Goal: Obtain resource: Obtain resource

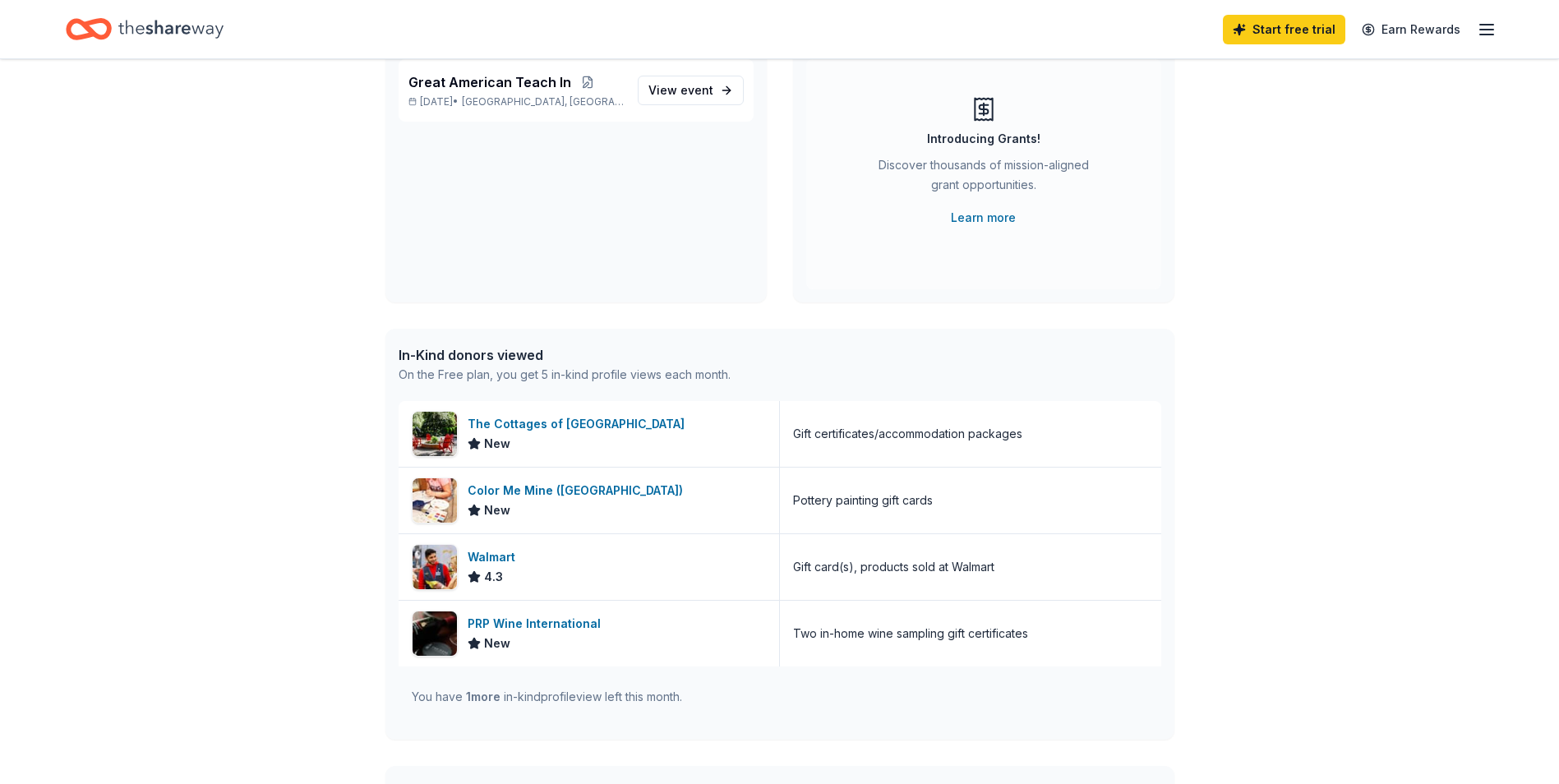
scroll to position [247, 0]
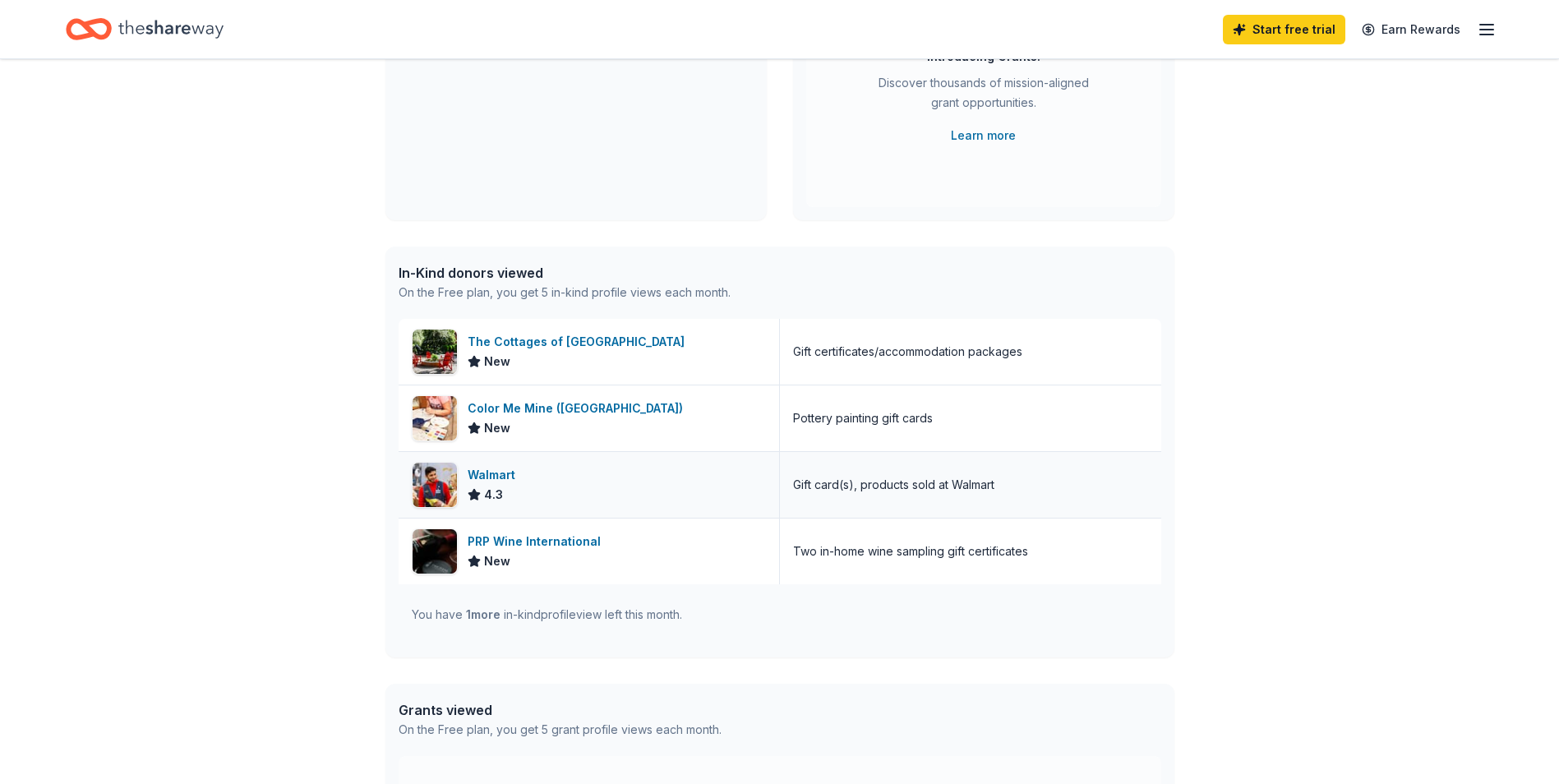
click at [478, 466] on div "Walmart" at bounding box center [494, 475] width 54 height 19
click at [551, 546] on div "PRP Wine International" at bounding box center [537, 541] width 140 height 19
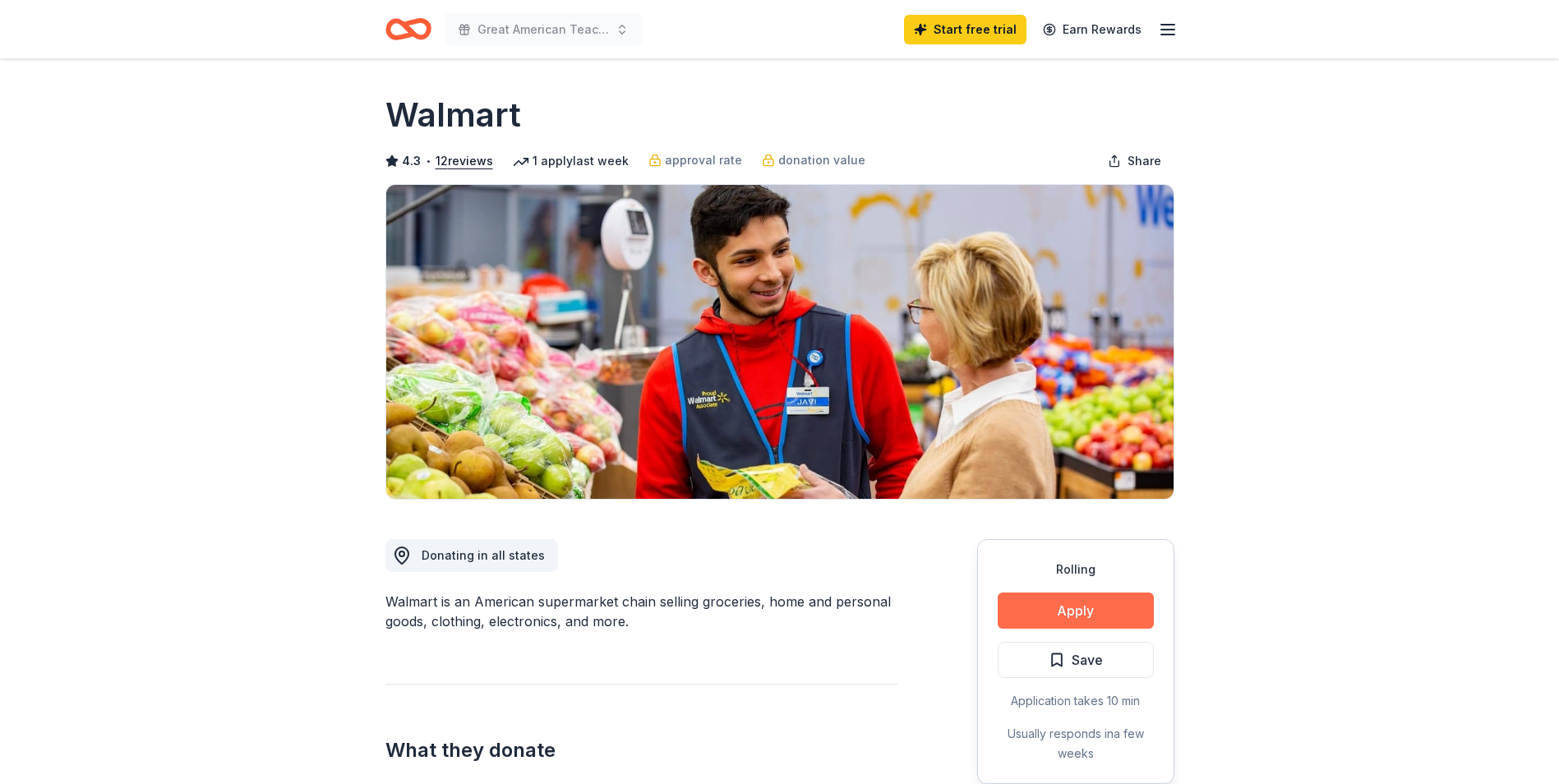
click at [1097, 602] on button "Apply" at bounding box center [1076, 611] width 156 height 37
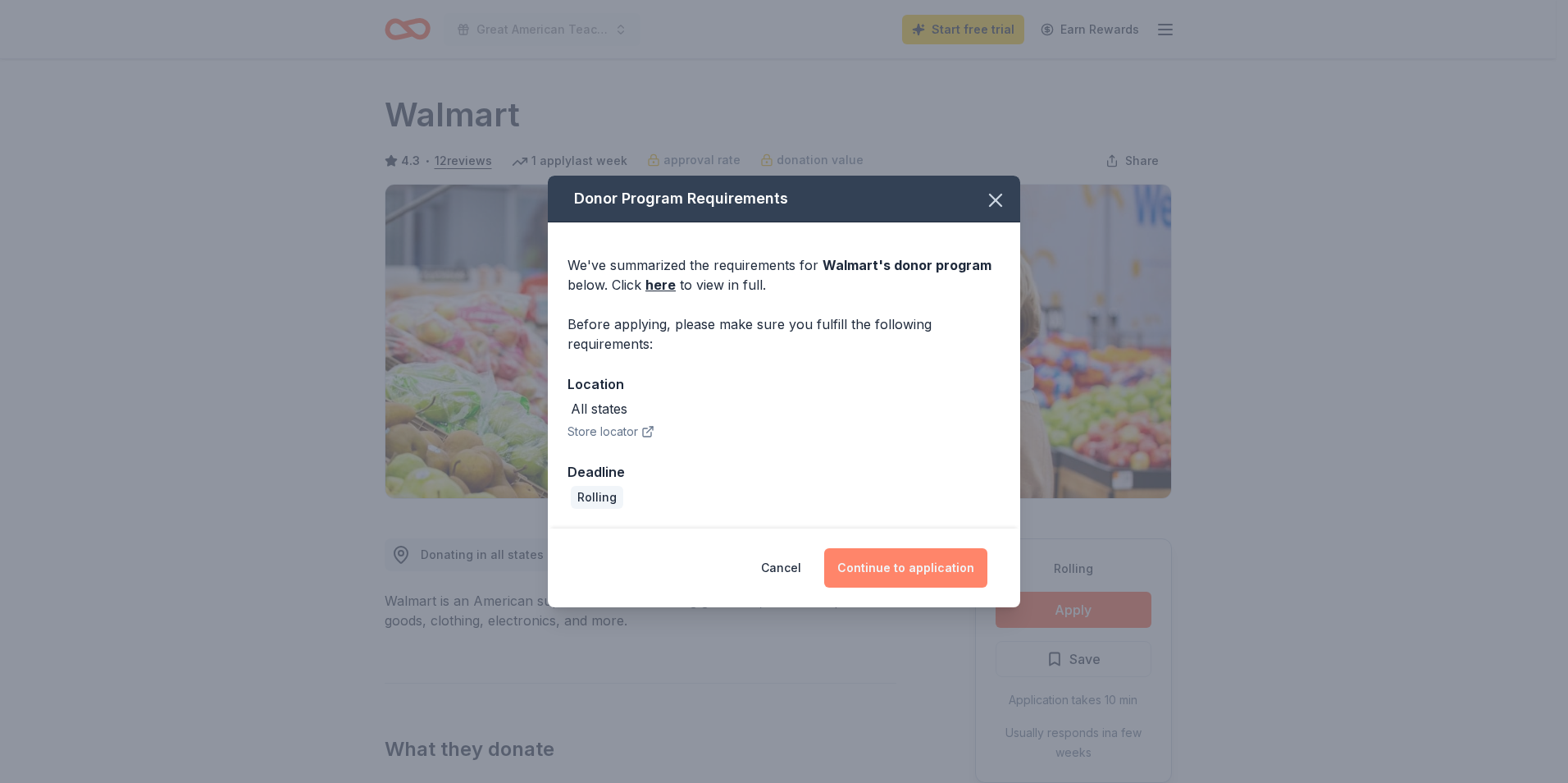
click at [932, 563] on button "Continue to application" at bounding box center [906, 568] width 163 height 39
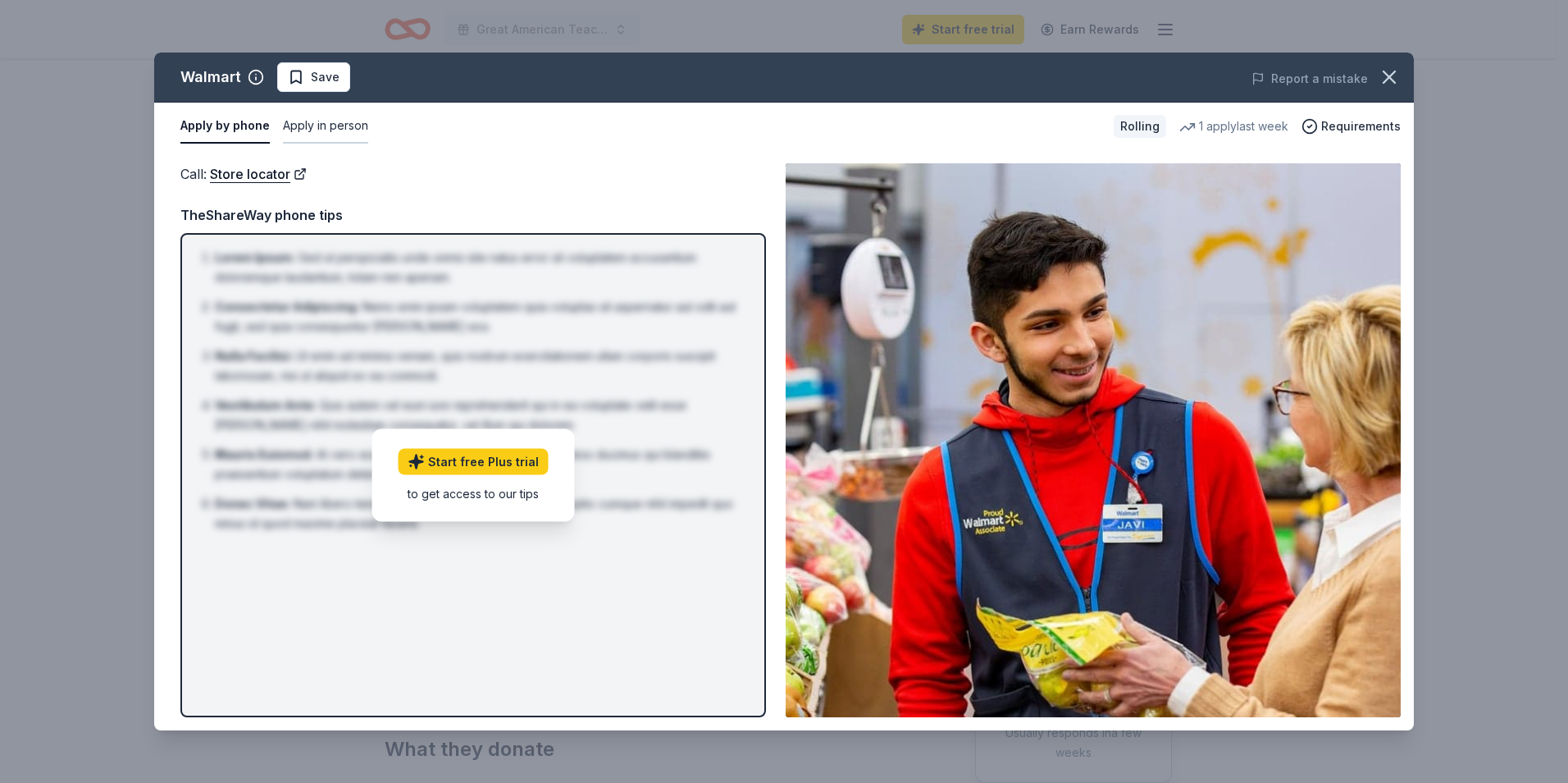
click at [336, 131] on button "Apply in person" at bounding box center [325, 126] width 86 height 35
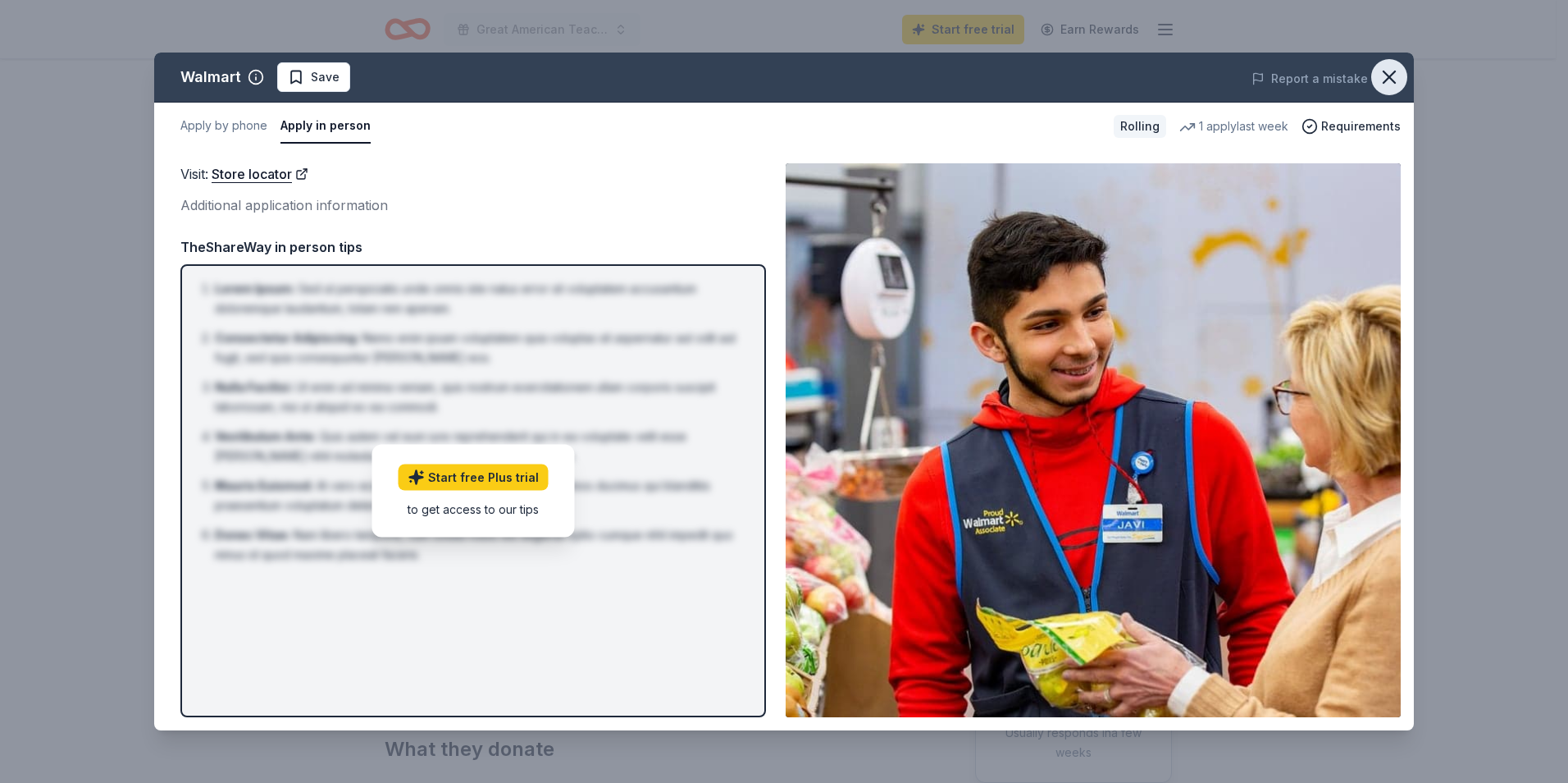
click at [1392, 75] on icon "button" at bounding box center [1389, 77] width 12 height 12
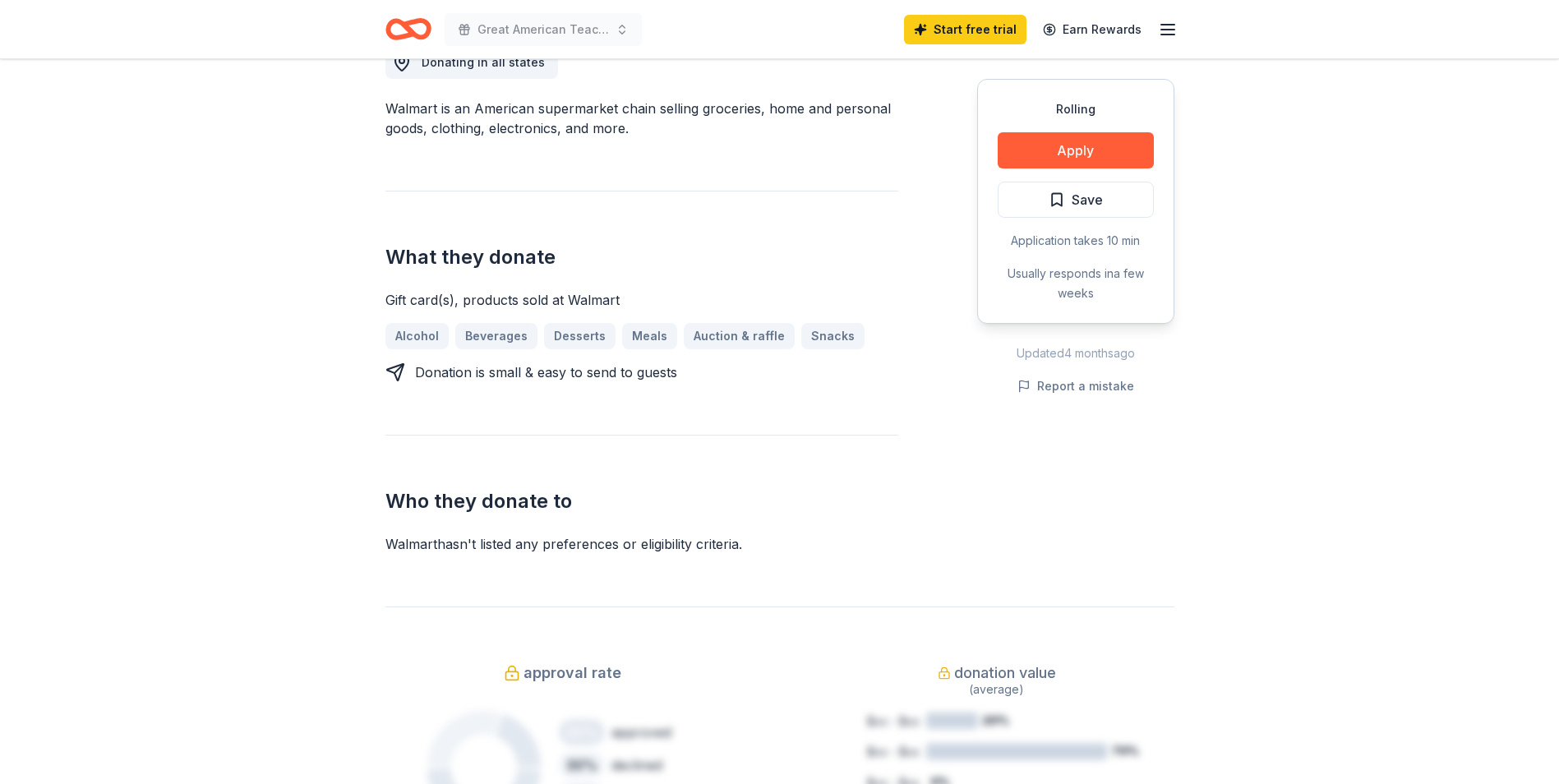
scroll to position [575, 0]
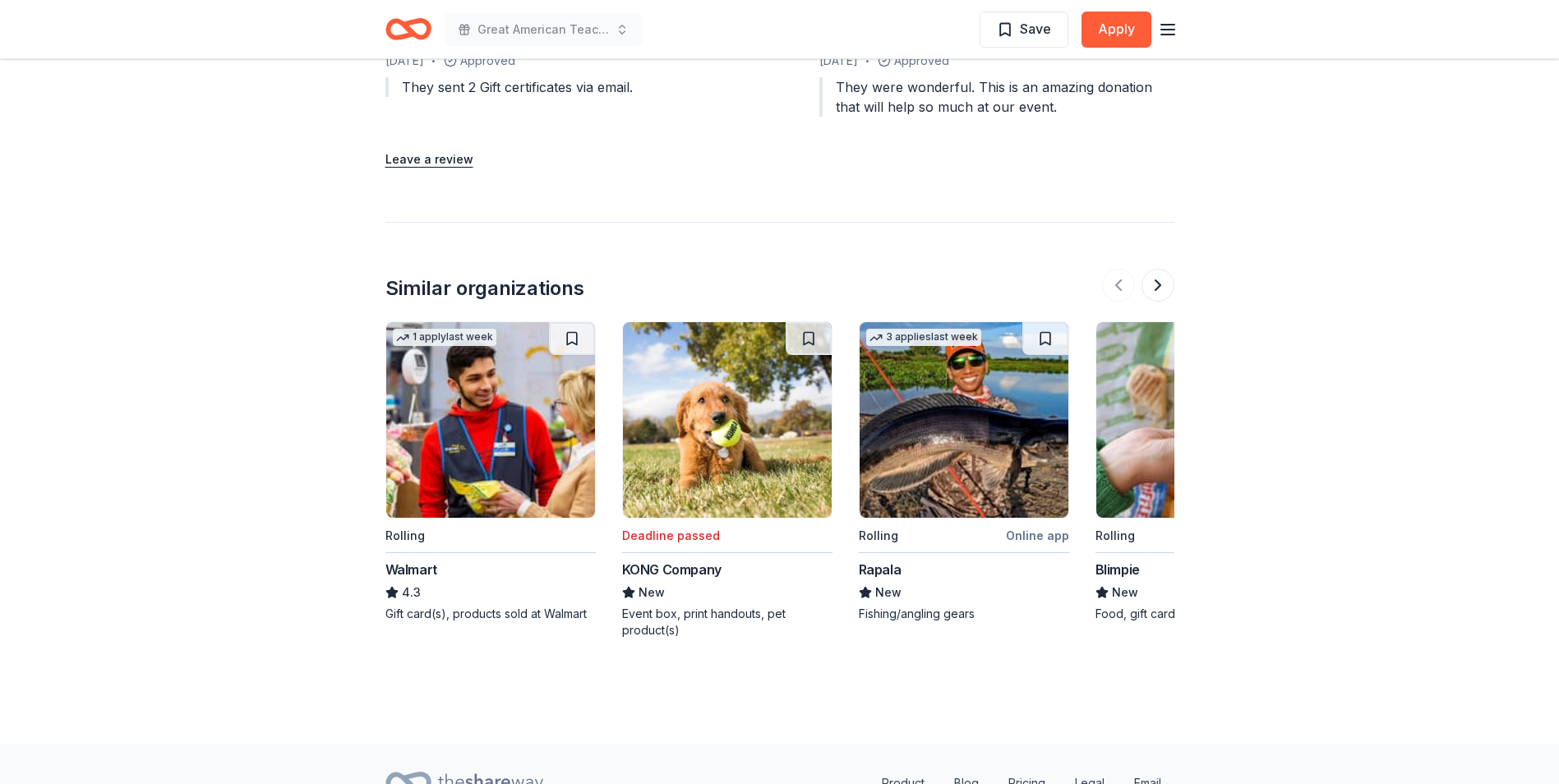
scroll to position [1721, 0]
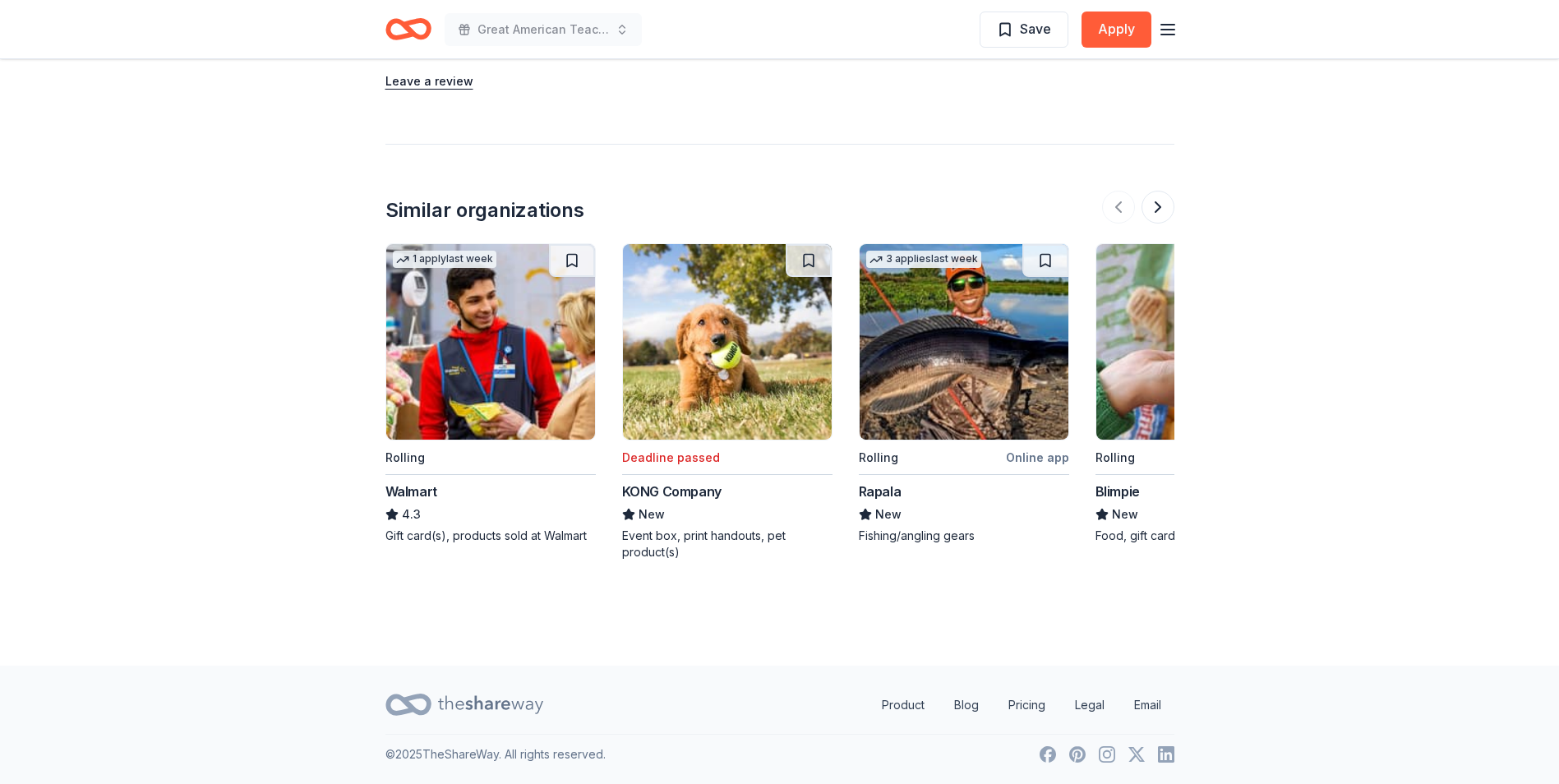
click at [679, 494] on div "KONG Company" at bounding box center [672, 491] width 99 height 19
click at [1156, 204] on button at bounding box center [1158, 207] width 33 height 33
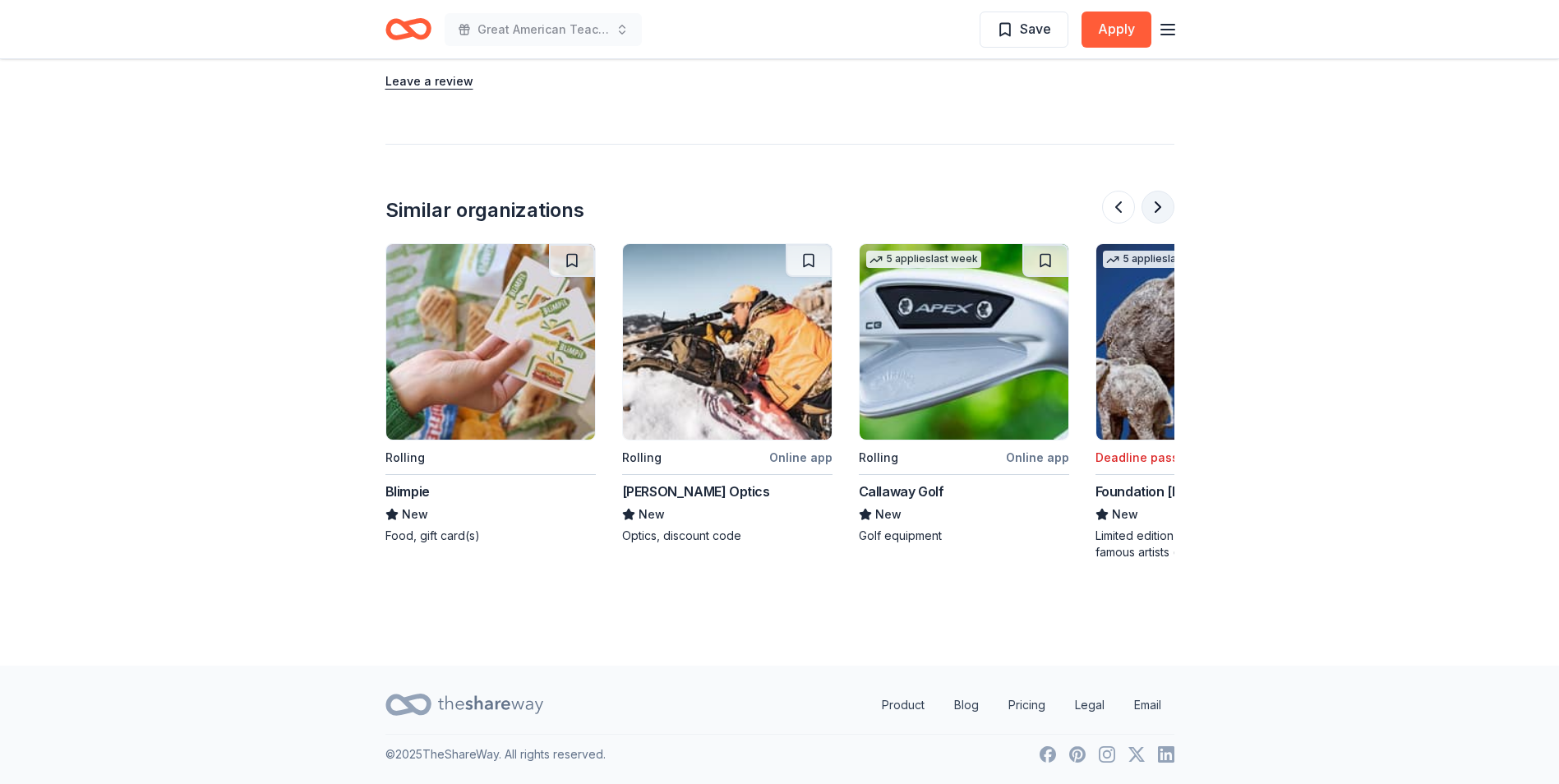
click at [1153, 204] on button at bounding box center [1158, 207] width 33 height 33
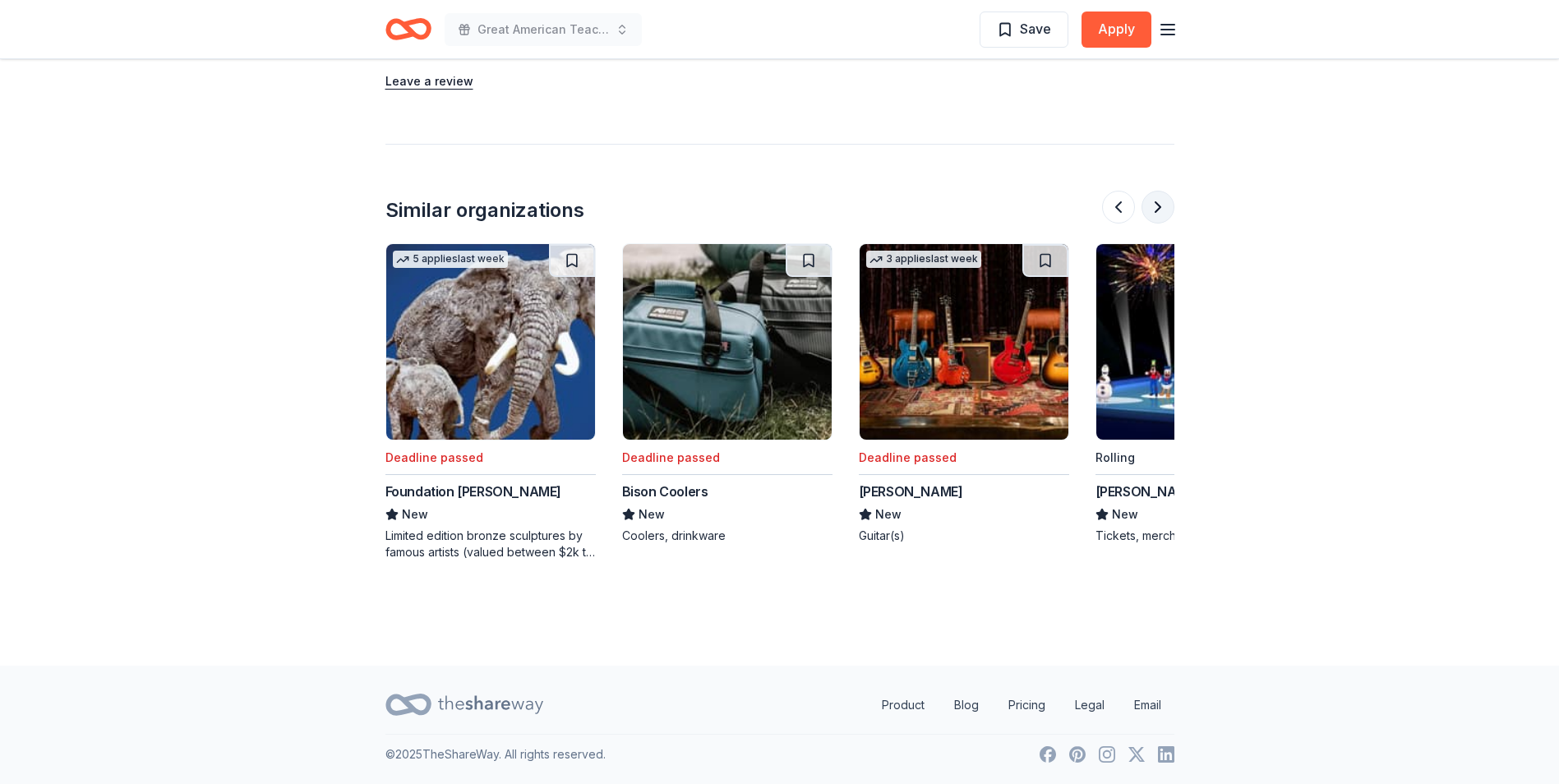
click at [1153, 204] on button at bounding box center [1158, 207] width 33 height 33
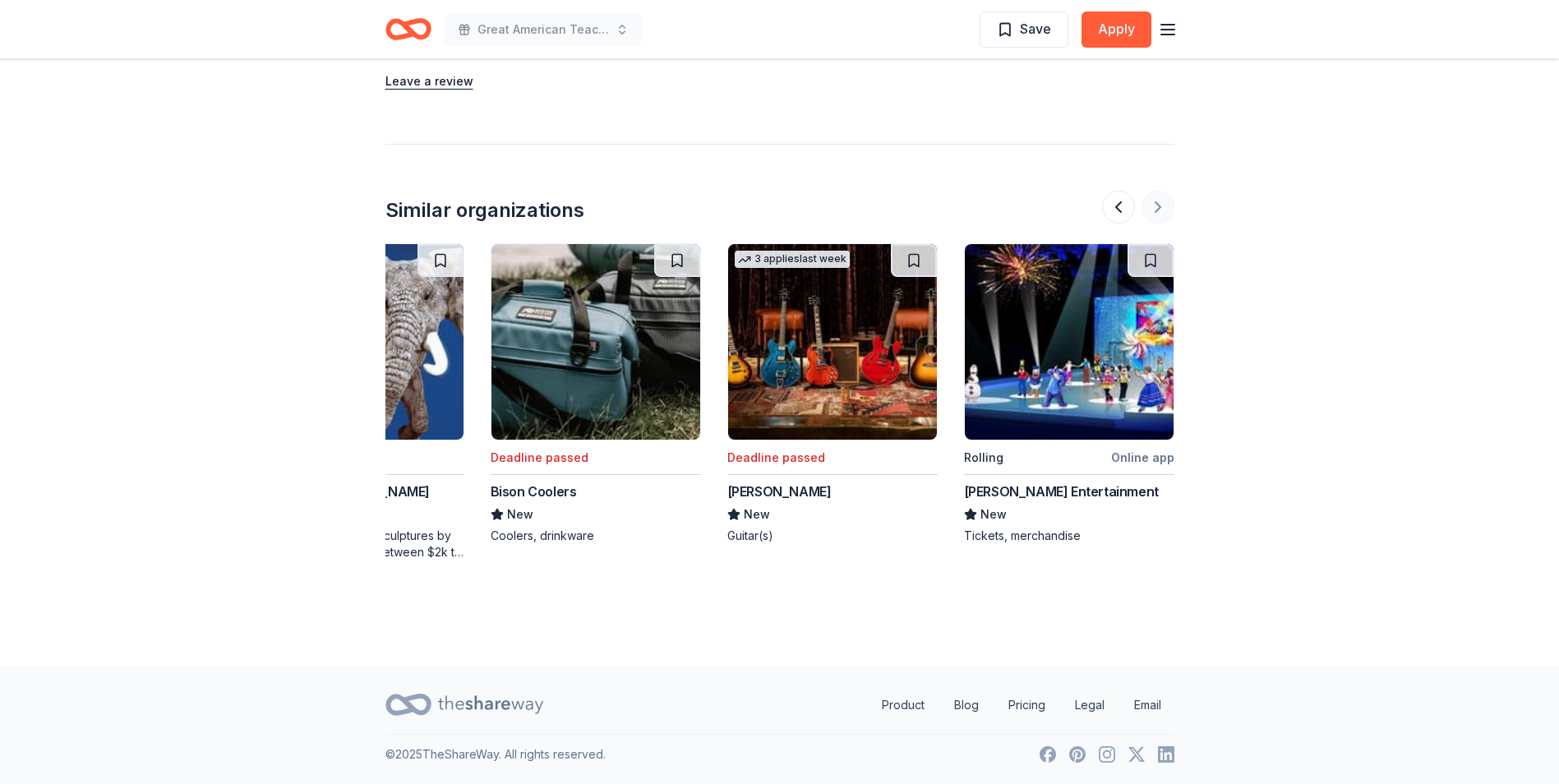
click at [1153, 204] on div at bounding box center [1138, 207] width 72 height 33
click at [758, 488] on div "Gibson" at bounding box center [780, 491] width 104 height 19
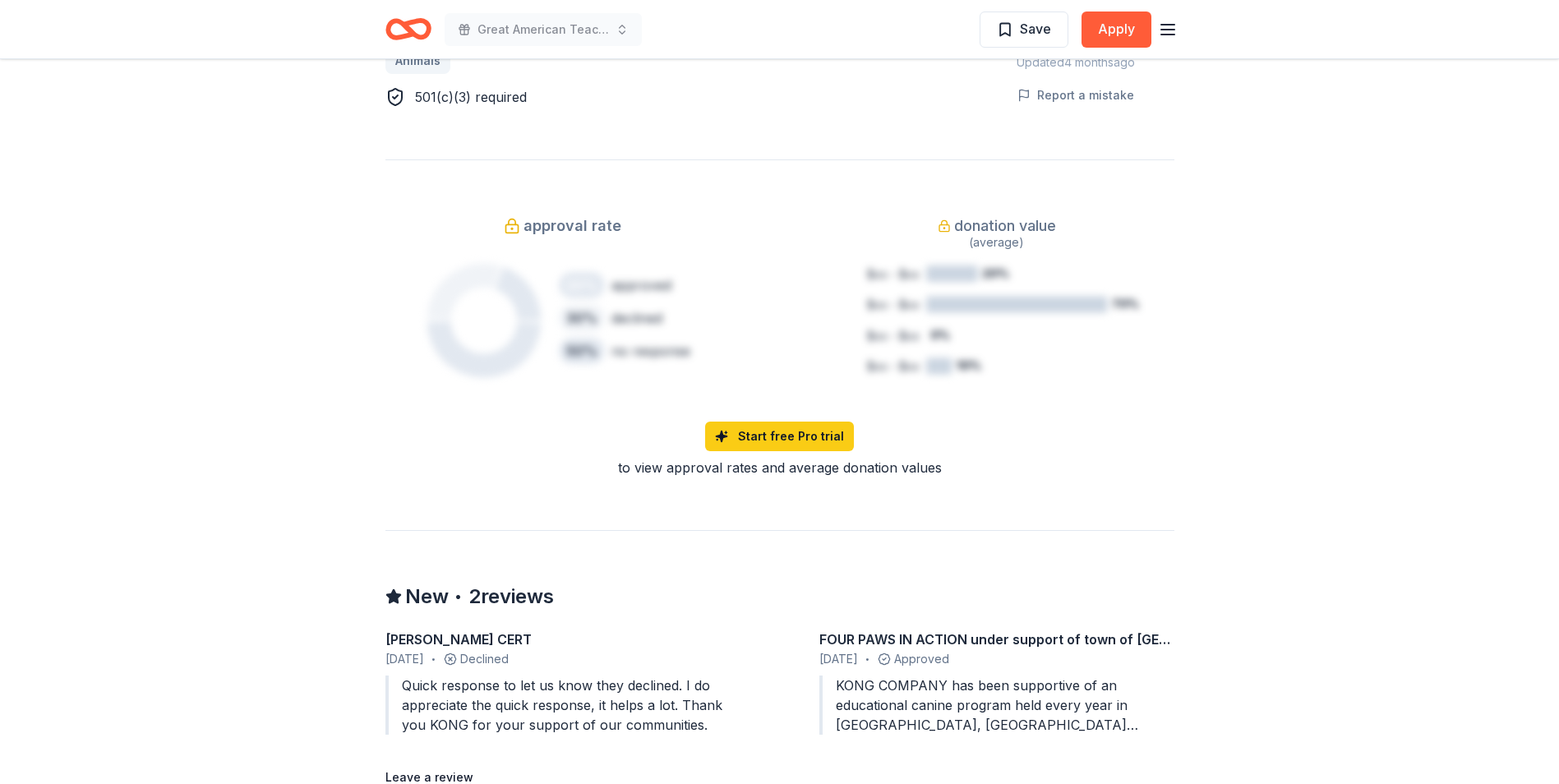
scroll to position [1150, 0]
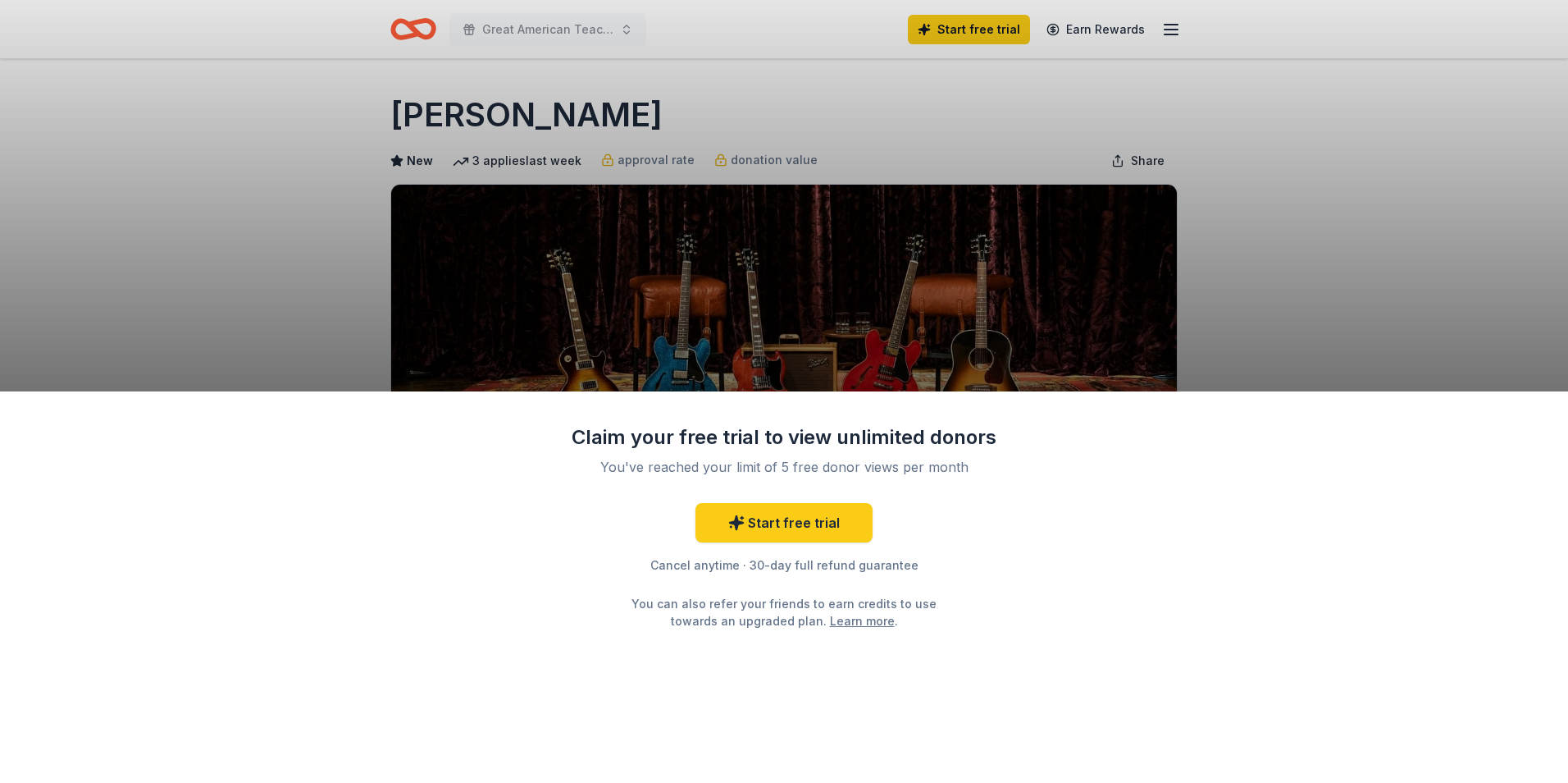
click at [1010, 309] on div "Claim your free trial to view unlimited donors You've reached your limit of 5 f…" at bounding box center [784, 392] width 1568 height 783
